Goal: Obtain resource: Obtain resource

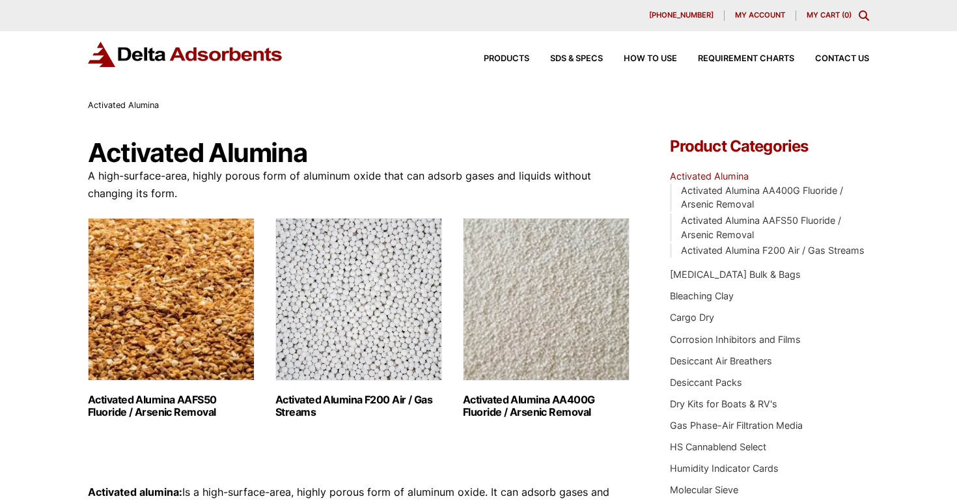
click at [528, 282] on img "Visit product category Activated Alumina AA400G Fluoride / Arsenic Removal" at bounding box center [546, 299] width 167 height 163
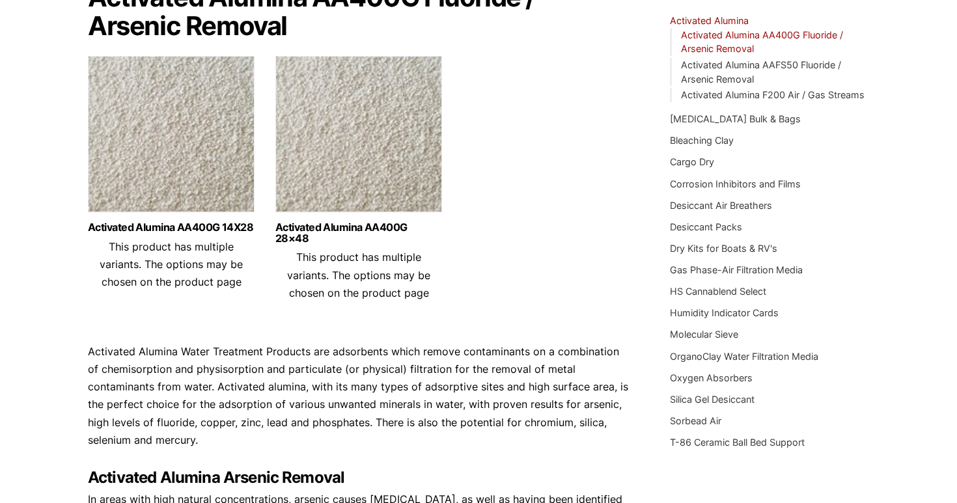
scroll to position [158, 0]
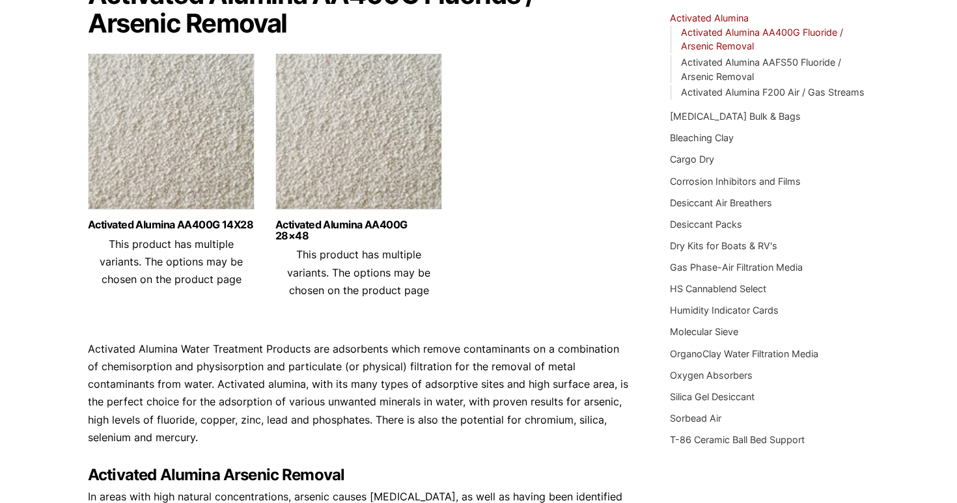
click at [212, 149] on img at bounding box center [171, 134] width 167 height 163
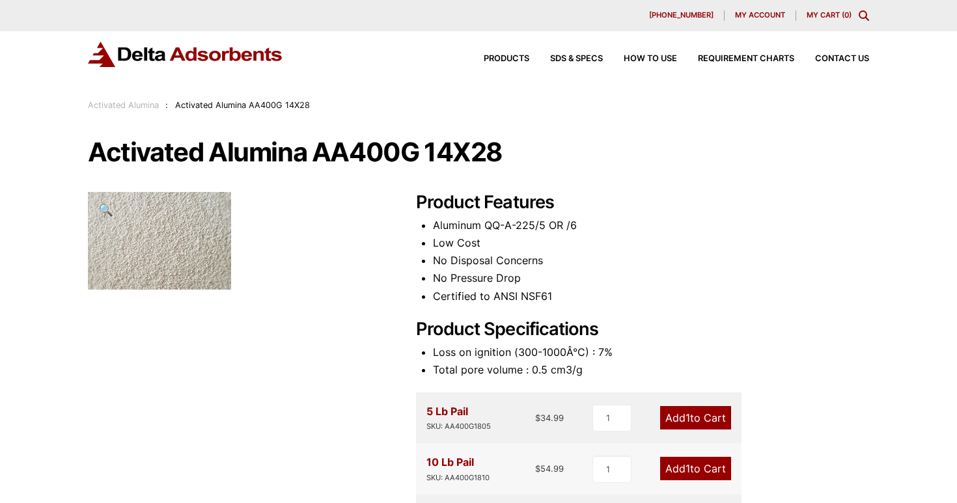
click at [152, 235] on img at bounding box center [159, 241] width 143 height 98
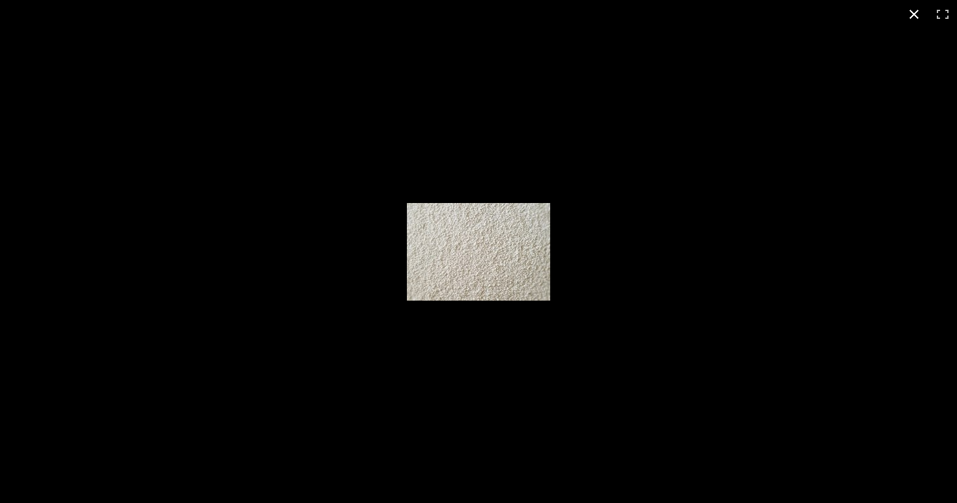
click at [374, 234] on div at bounding box center [478, 251] width 957 height 503
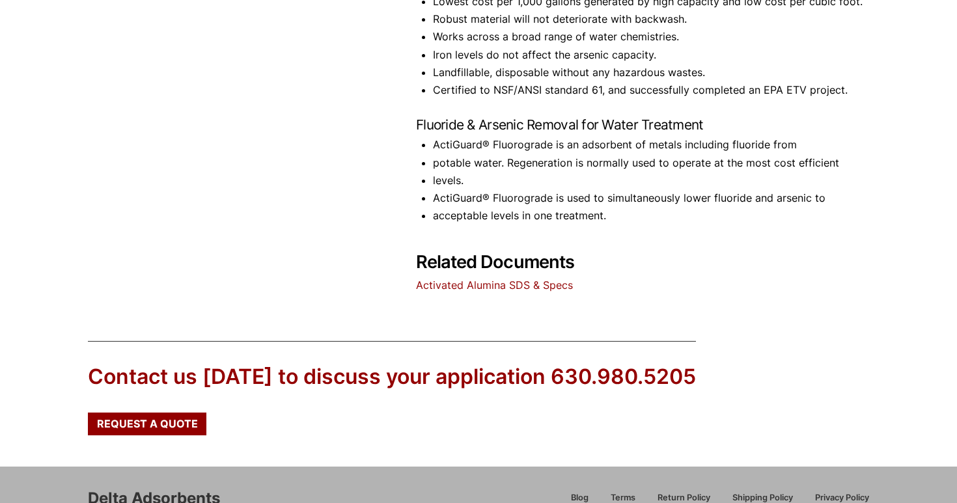
scroll to position [702, 0]
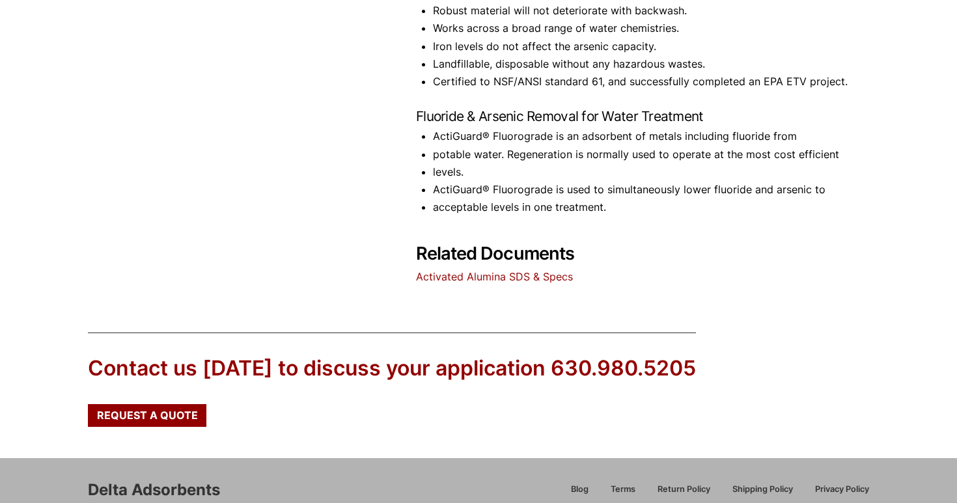
click at [494, 274] on link "Activated Alumina SDS & Specs" at bounding box center [494, 276] width 157 height 13
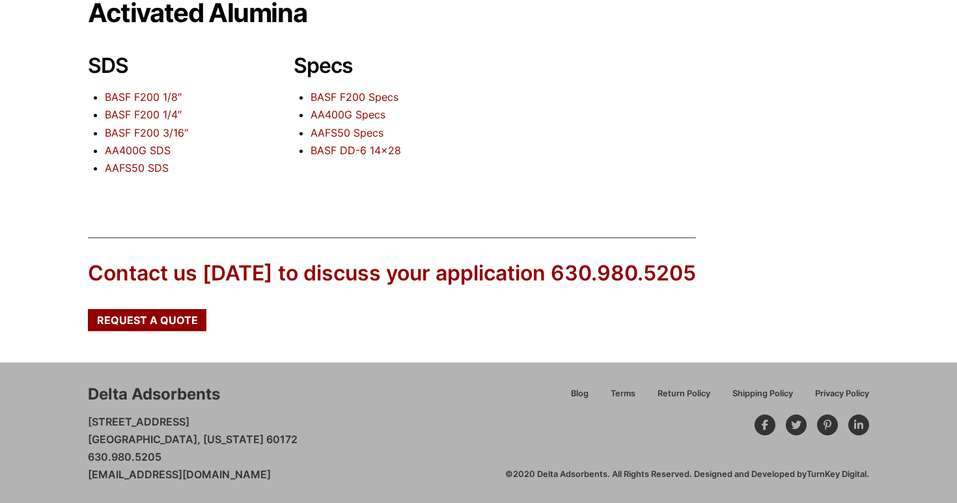
scroll to position [139, 0]
click at [338, 114] on link "AA400G Specs" at bounding box center [348, 115] width 75 height 13
